Goal: Task Accomplishment & Management: Complete application form

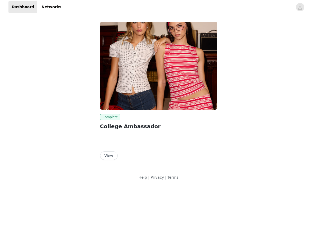
click at [110, 157] on button "View" at bounding box center [109, 155] width 18 height 8
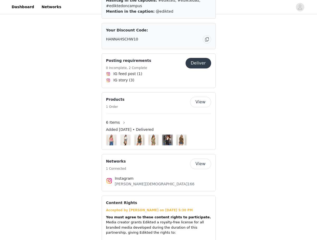
scroll to position [367, 0]
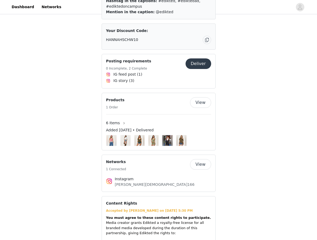
click at [198, 58] on button "Deliver" at bounding box center [199, 63] width 26 height 11
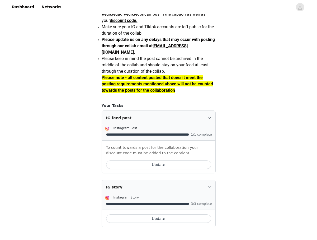
scroll to position [435, 0]
click at [179, 166] on button "Update" at bounding box center [158, 164] width 105 height 8
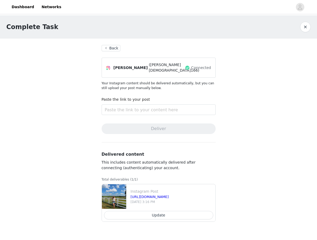
click at [115, 45] on section "Back hannah schwartzman (hannahhh.166) Connected Your Instagram content should …" at bounding box center [158, 136] width 127 height 194
click at [110, 49] on button "Back" at bounding box center [111, 48] width 19 height 6
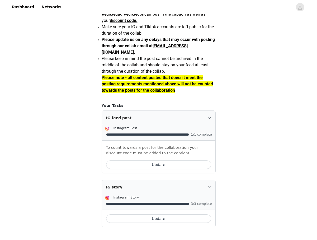
scroll to position [435, 0]
click at [169, 219] on button "Update" at bounding box center [158, 218] width 105 height 8
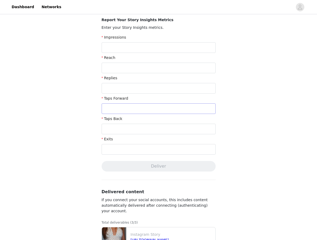
scroll to position [113, 0]
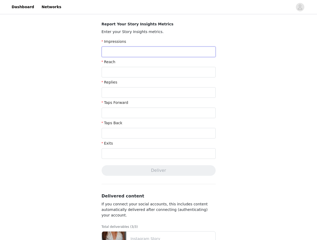
click at [120, 53] on input "text" at bounding box center [159, 51] width 114 height 11
type input "1,040"
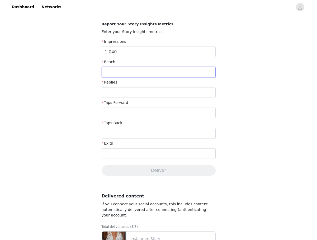
click at [113, 73] on input "text" at bounding box center [159, 72] width 114 height 11
type input "743"
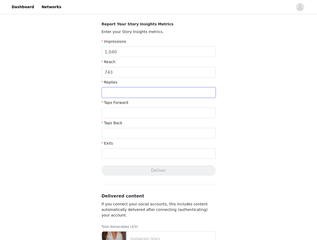
click at [117, 92] on input "text" at bounding box center [159, 92] width 114 height 11
type input "3"
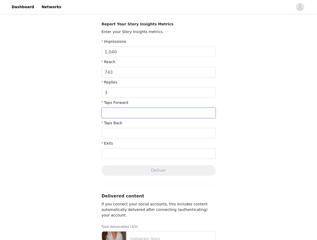
click at [116, 111] on input "text" at bounding box center [159, 112] width 114 height 11
type input "509"
click at [128, 138] on input "text" at bounding box center [159, 133] width 114 height 11
type input "4"
click at [128, 154] on input "text" at bounding box center [159, 153] width 114 height 11
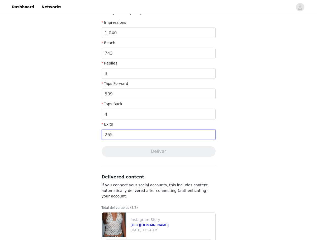
scroll to position [155, 0]
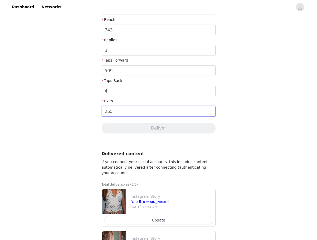
type input "265"
click at [238, 114] on div "Complete Task Back Your media has been delivered. Once your story ends, click "…" at bounding box center [158, 90] width 317 height 461
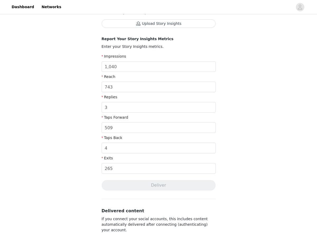
scroll to position [68, 0]
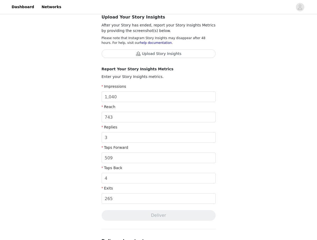
click at [155, 54] on button "Upload Story Insights" at bounding box center [159, 53] width 114 height 8
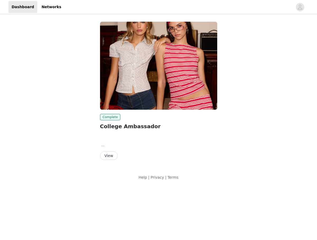
click at [107, 156] on button "View" at bounding box center [109, 155] width 18 height 8
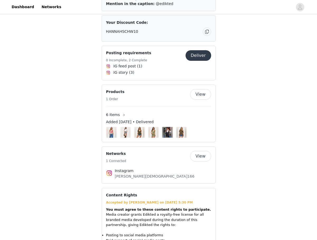
scroll to position [362, 0]
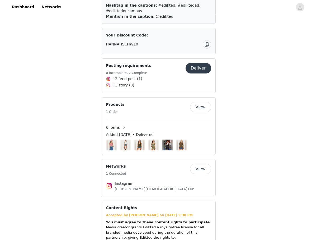
click at [201, 68] on button "Deliver" at bounding box center [199, 68] width 26 height 11
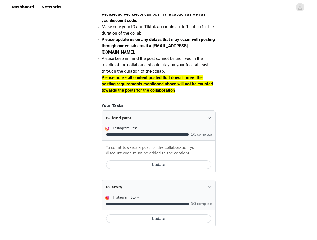
scroll to position [435, 0]
click at [141, 218] on button "Update" at bounding box center [158, 218] width 105 height 8
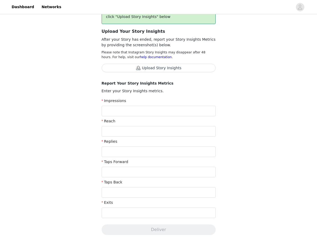
scroll to position [54, 0]
click at [176, 67] on button "Upload Story Insights" at bounding box center [159, 68] width 114 height 8
click at [166, 69] on button "Upload Story Insights" at bounding box center [159, 68] width 114 height 8
click at [164, 69] on button "Upload Story Insights" at bounding box center [159, 68] width 114 height 8
click at [197, 65] on button "Upload Story Insights" at bounding box center [159, 68] width 114 height 8
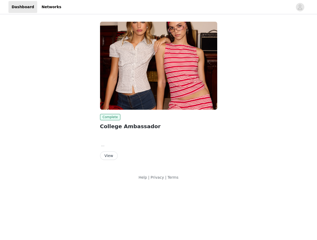
click at [110, 156] on button "View" at bounding box center [109, 155] width 18 height 8
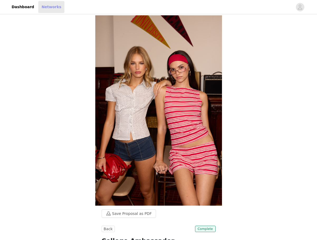
click at [53, 8] on link "Networks" at bounding box center [51, 7] width 26 height 12
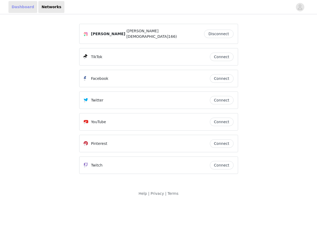
click at [23, 11] on link "Dashboard" at bounding box center [22, 7] width 29 height 12
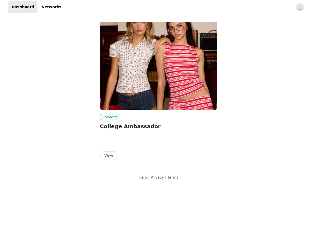
click at [106, 153] on button "View" at bounding box center [109, 155] width 18 height 8
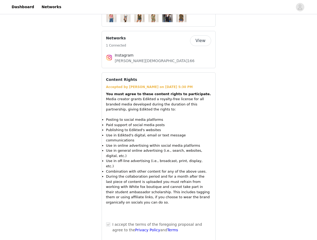
scroll to position [490, 0]
